Goal: Find contact information: Find contact information

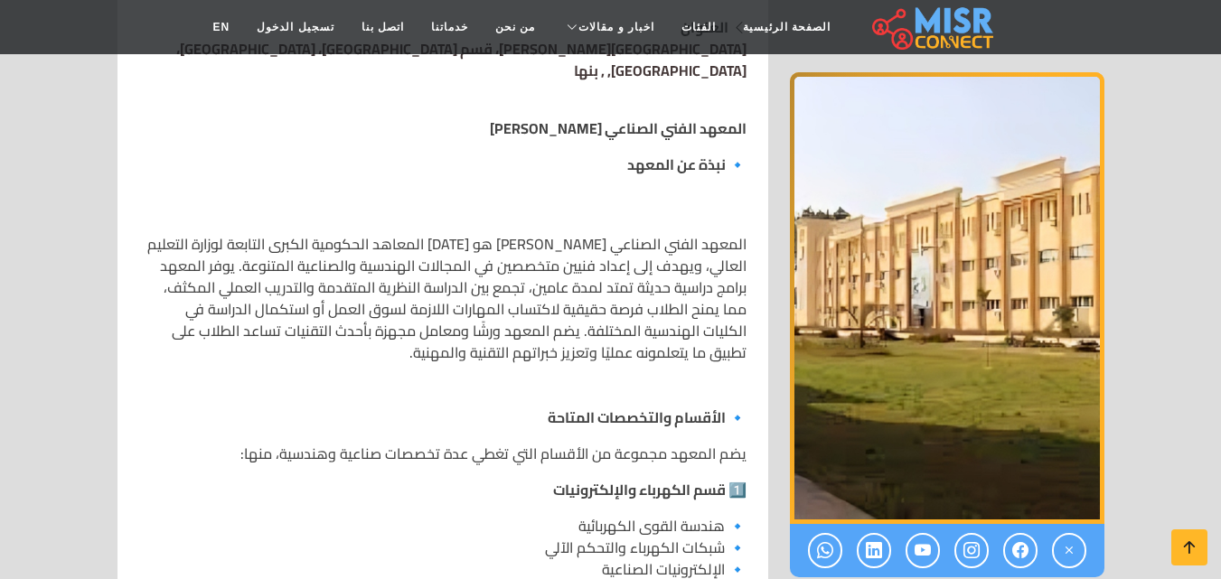
scroll to position [542, 0]
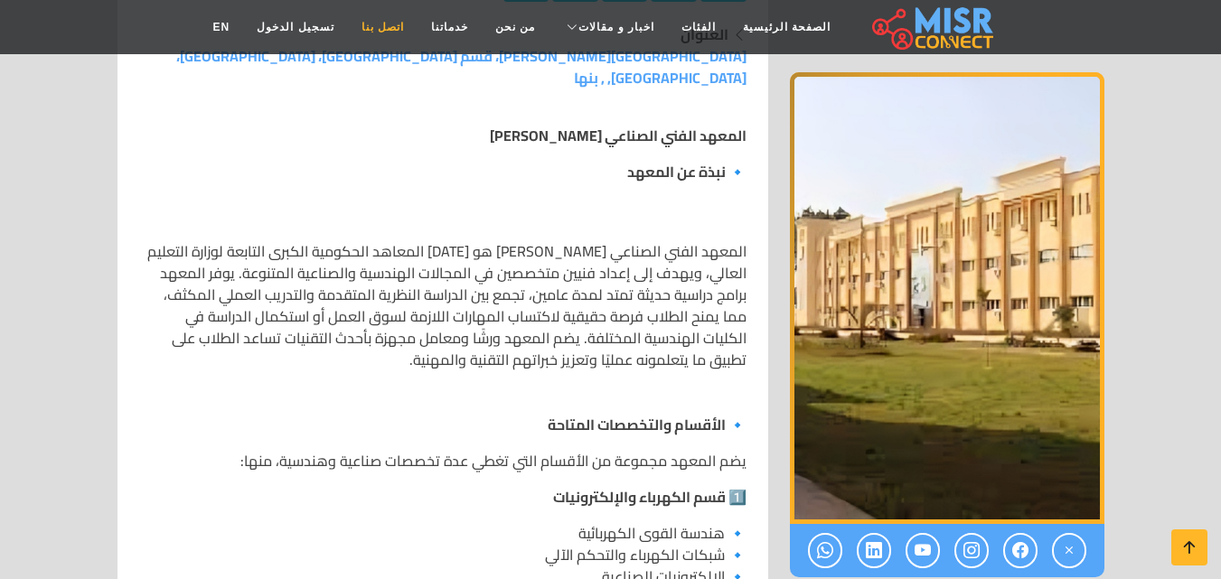
click at [401, 31] on link "اتصل بنا" at bounding box center [383, 27] width 70 height 34
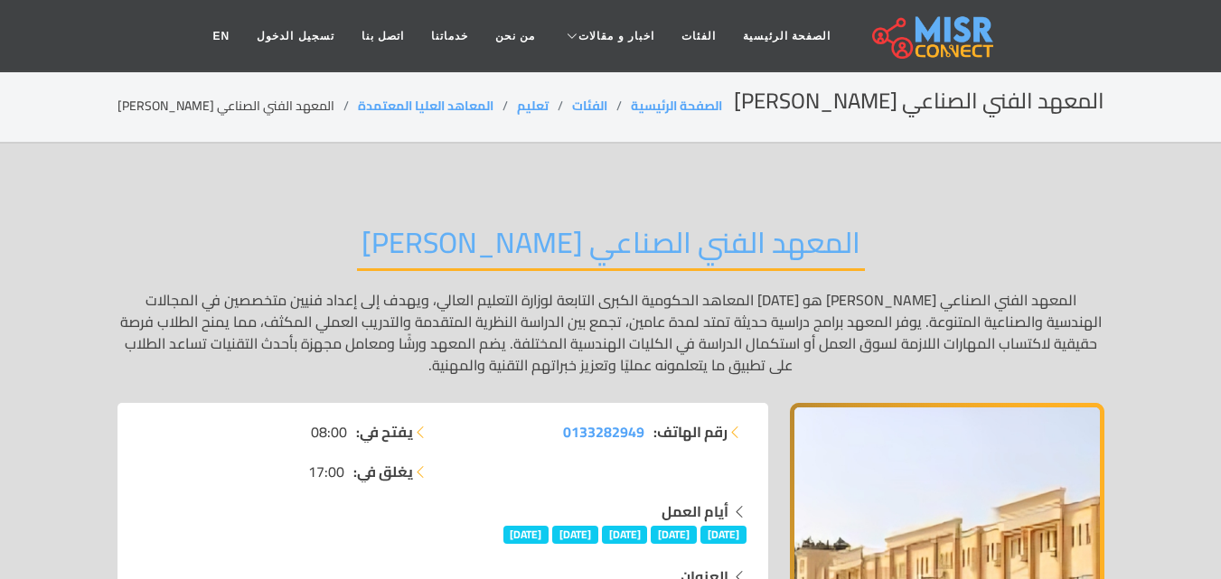
scroll to position [181, 0]
